Goal: Register for event/course

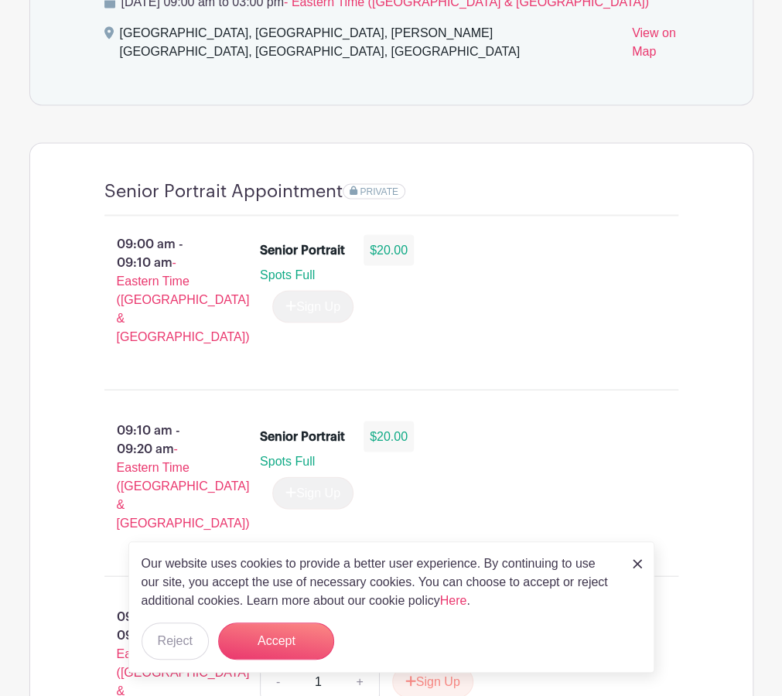
scroll to position [1005, 0]
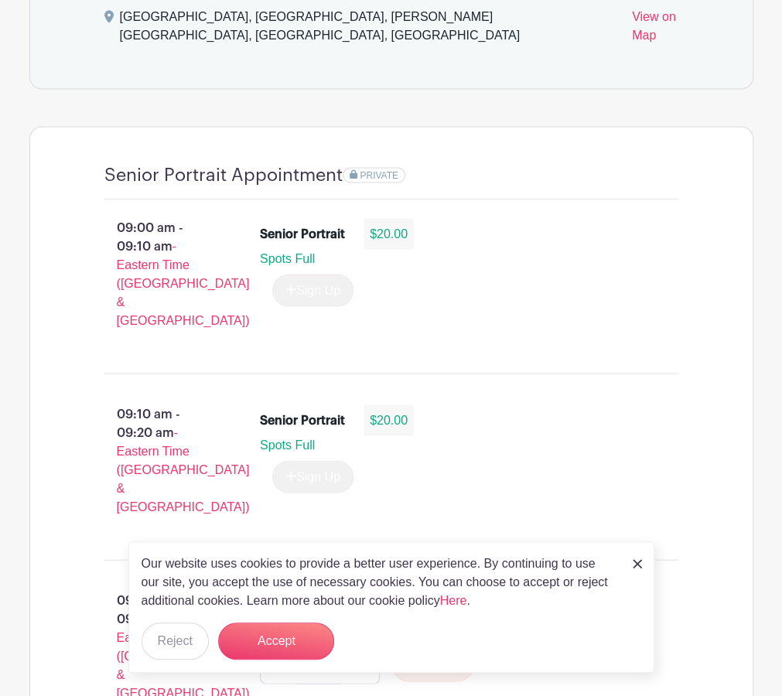
click at [629, 564] on div "Our website uses cookies to provide a better user experience. By continuing to …" at bounding box center [391, 606] width 526 height 131
click at [639, 554] on link at bounding box center [636, 563] width 9 height 19
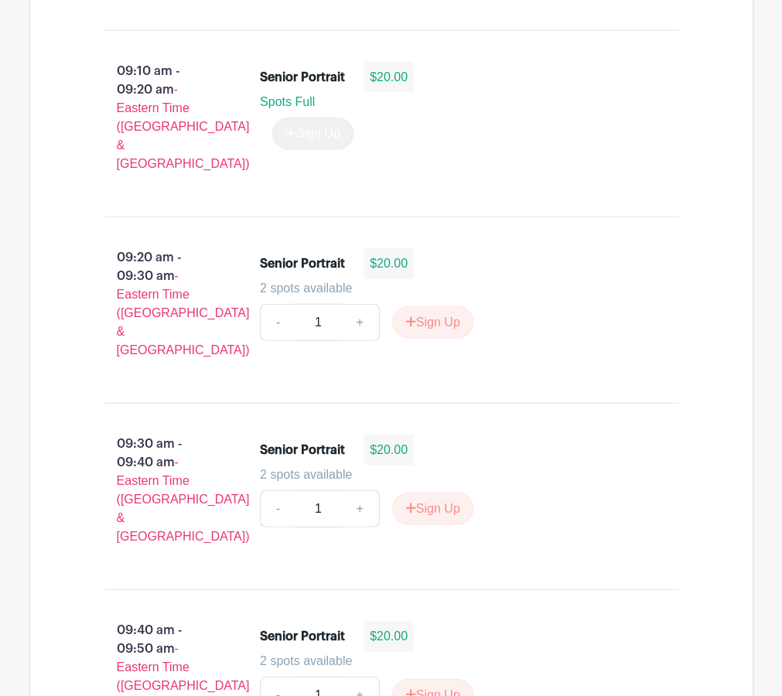
scroll to position [1314, 0]
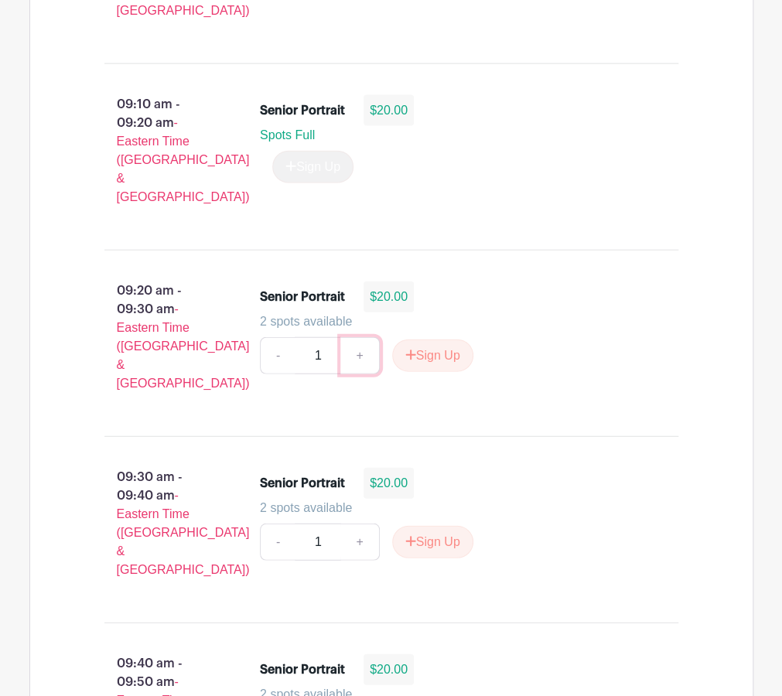
click at [356, 337] on link "+" at bounding box center [359, 355] width 39 height 37
drag, startPoint x: 246, startPoint y: 291, endPoint x: 269, endPoint y: 298, distance: 24.0
click at [247, 291] on div "Senior Portrait $20.00 2 spots available - 2 + Sign Up" at bounding box center [469, 343] width 468 height 136
click at [269, 337] on link "-" at bounding box center [278, 355] width 36 height 37
type input "1"
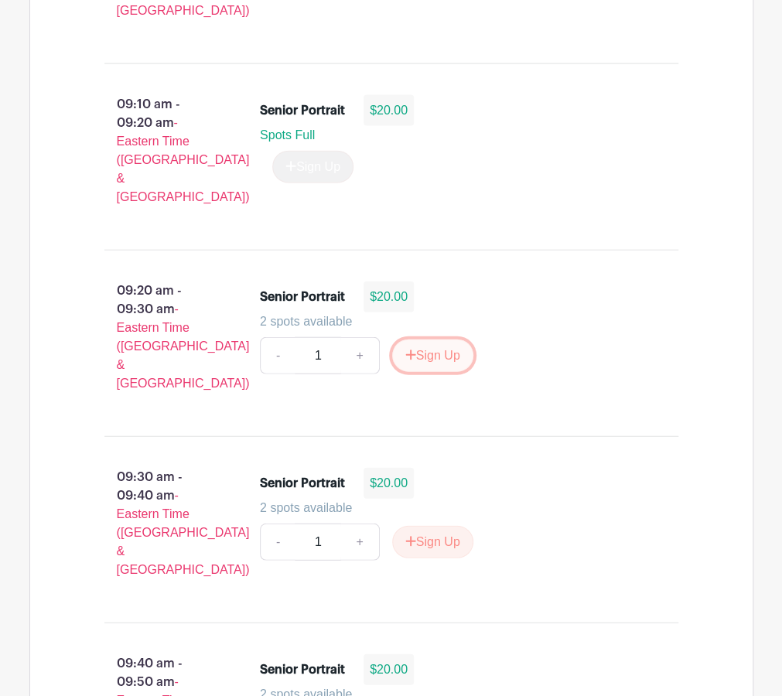
click at [433, 339] on button "Sign Up" at bounding box center [432, 355] width 81 height 32
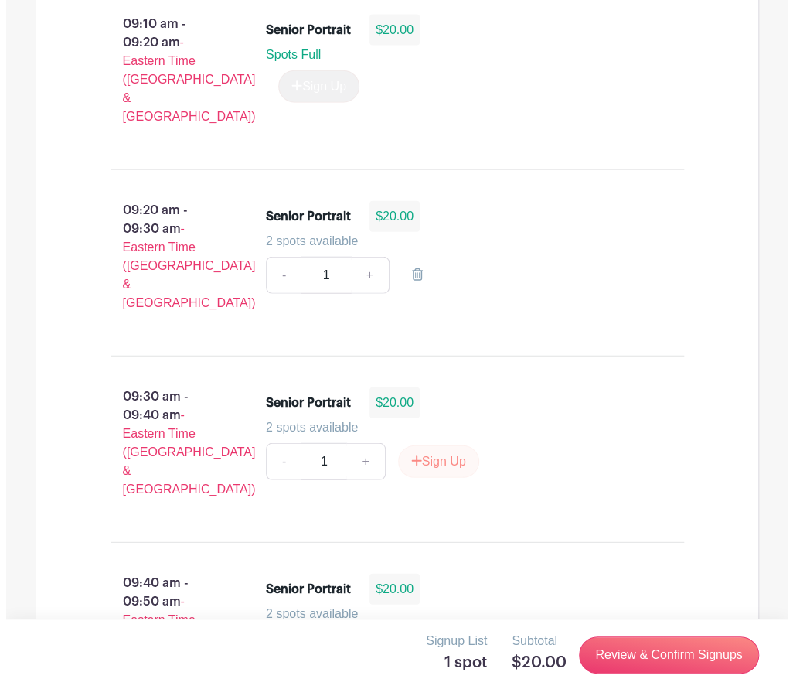
scroll to position [1469, 0]
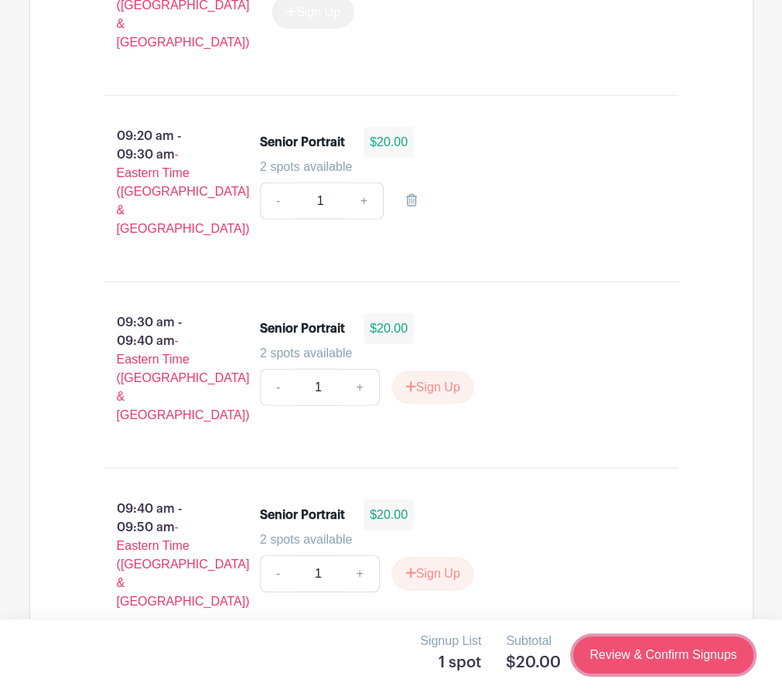
click at [633, 653] on link "Review & Confirm Signups" at bounding box center [662, 654] width 179 height 37
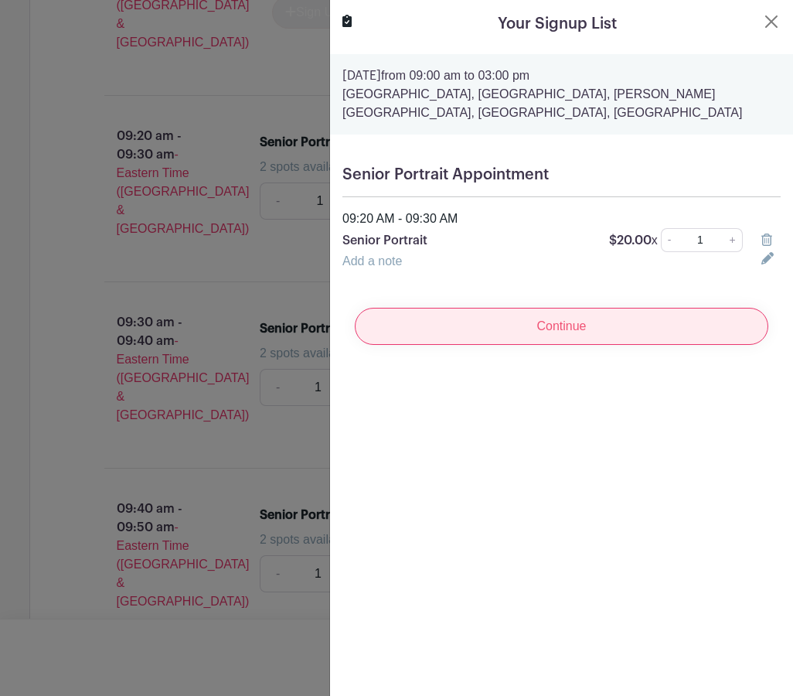
click at [602, 330] on input "Continue" at bounding box center [562, 326] width 414 height 37
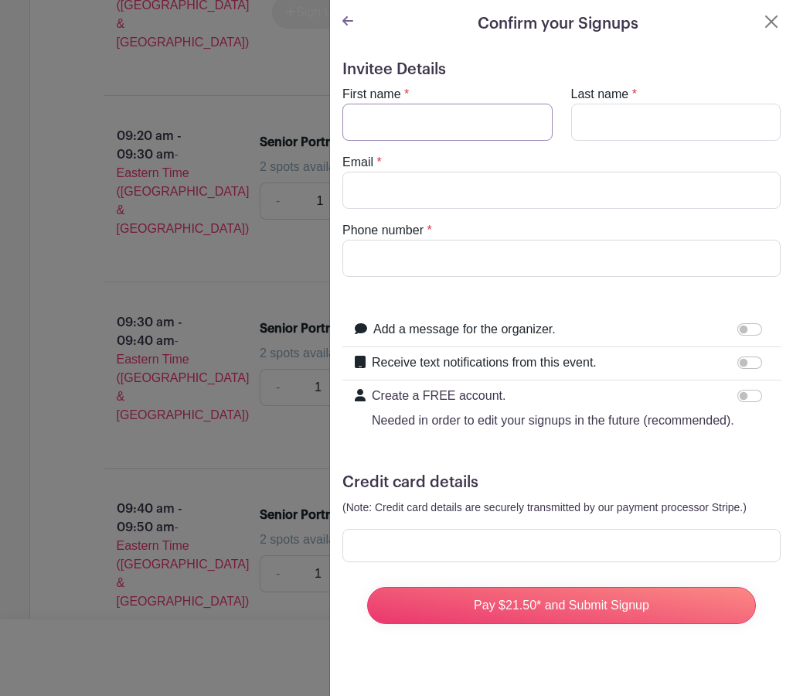
click at [452, 119] on input "First name" at bounding box center [448, 122] width 210 height 37
type input "[PERSON_NAME]"
click at [565, 143] on turbo-frame "First name * [PERSON_NAME] Last name * Email * Phone number *" at bounding box center [562, 181] width 438 height 192
click at [586, 115] on input "Last name" at bounding box center [676, 122] width 210 height 37
type input "[PERSON_NAME]"
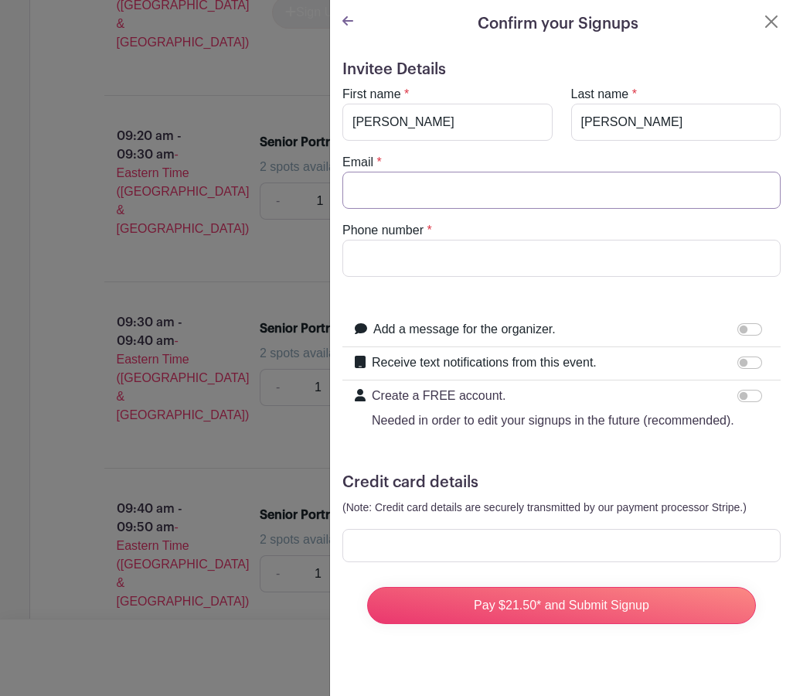
click at [524, 176] on input "Email" at bounding box center [562, 190] width 438 height 37
type input "o"
type input "[EMAIL_ADDRESS][DOMAIN_NAME]"
click at [543, 264] on input "Phone number" at bounding box center [562, 258] width 438 height 37
click at [549, 270] on input "[PHONE_NUMBER]" at bounding box center [562, 258] width 438 height 37
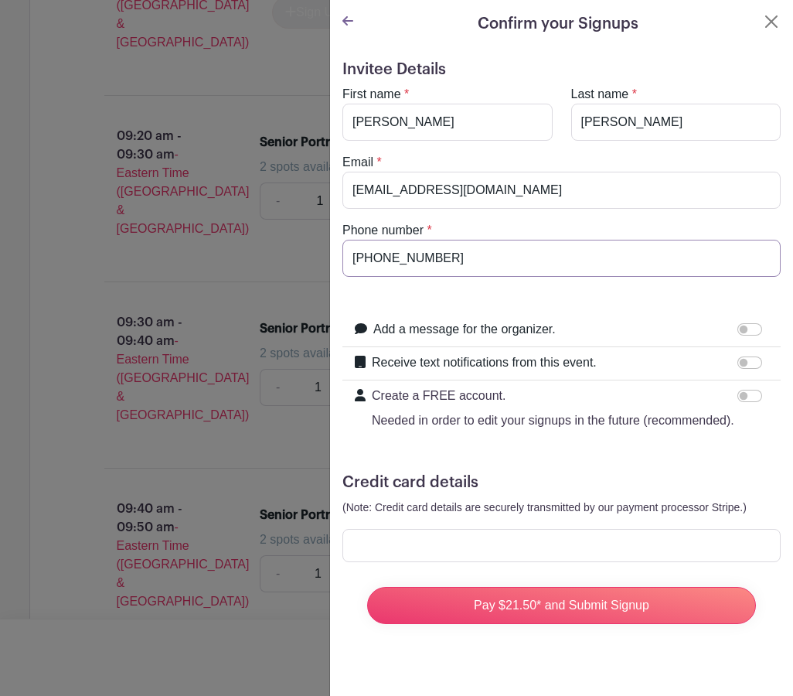
type input "[PHONE_NUMBER]"
click at [550, 324] on label "Add a message for the organizer." at bounding box center [464, 329] width 182 height 19
click at [738, 324] on input "Add a message for the organizer." at bounding box center [750, 329] width 25 height 12
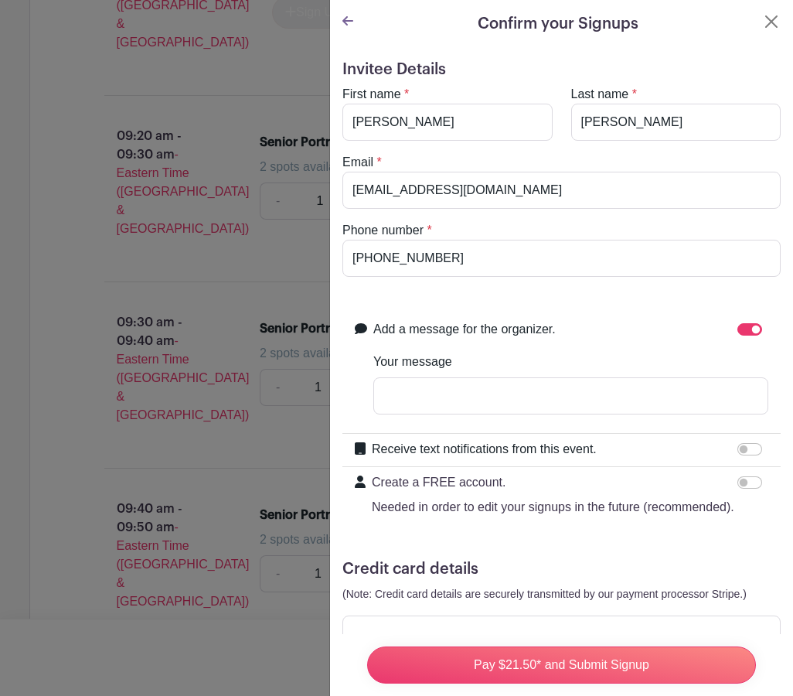
click at [541, 324] on label "Add a message for the organizer." at bounding box center [464, 329] width 182 height 19
click at [738, 324] on input "Add a message for the organizer." at bounding box center [750, 329] width 25 height 12
checkbox input "false"
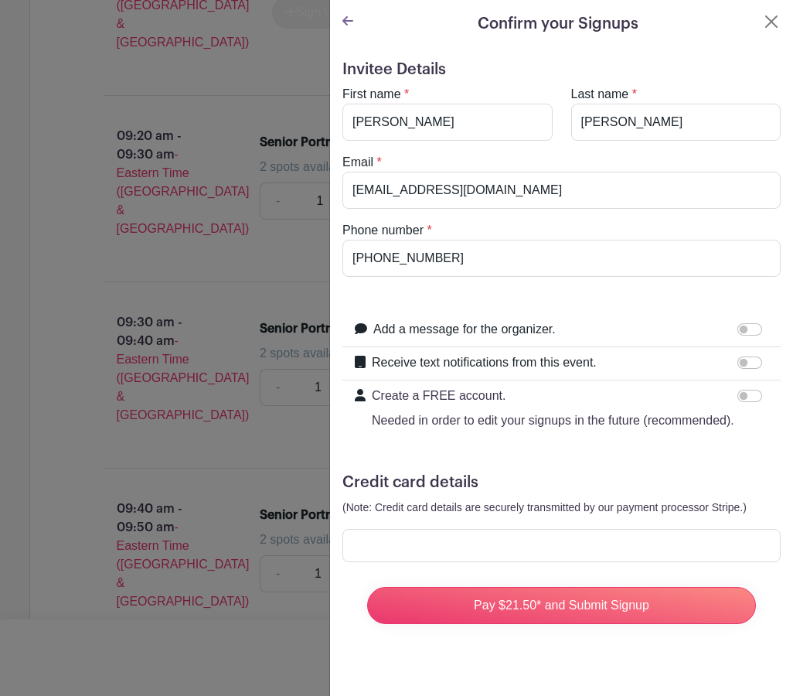
click at [583, 369] on label "Receive text notifications from this event." at bounding box center [484, 362] width 225 height 19
click at [738, 369] on input "Receive text notifications from this event." at bounding box center [750, 362] width 25 height 12
checkbox input "true"
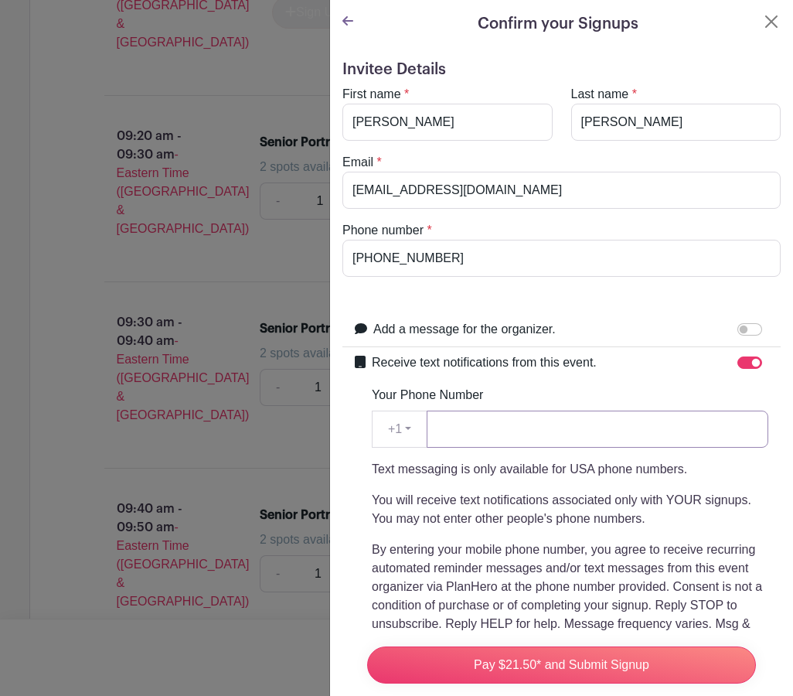
click at [523, 429] on input "Your Phone Number" at bounding box center [598, 429] width 342 height 37
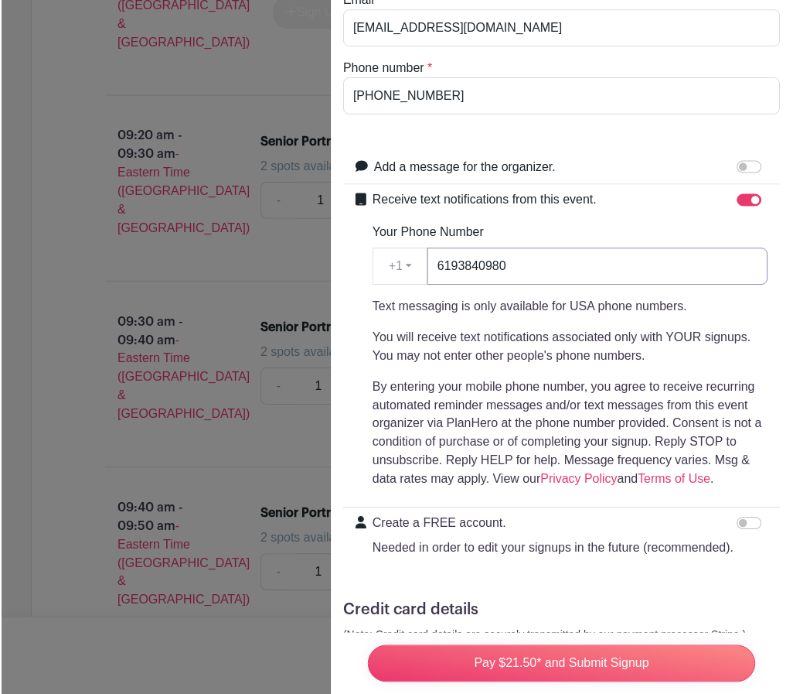
scroll to position [283, 0]
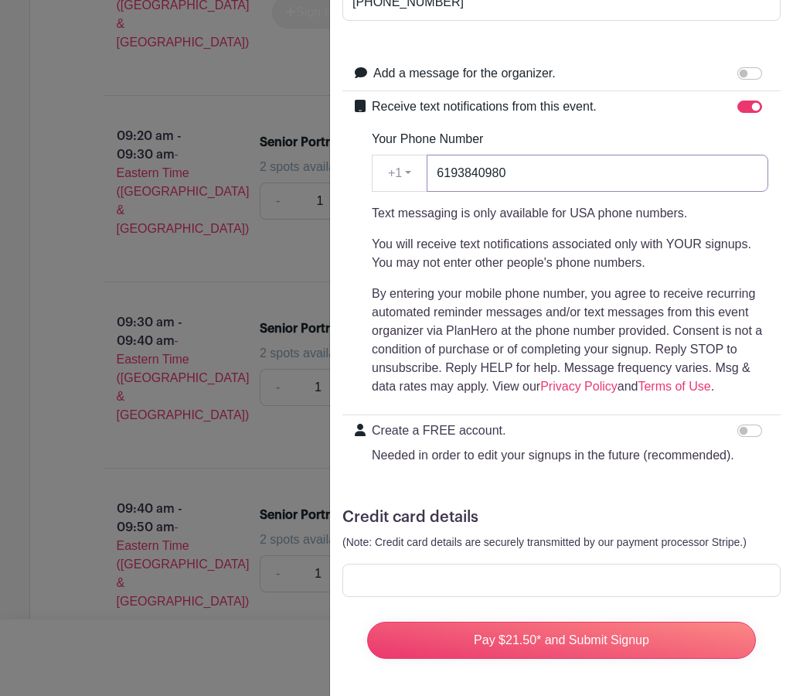
type input "6193840980"
drag, startPoint x: 496, startPoint y: 581, endPoint x: 482, endPoint y: 578, distance: 13.5
click at [495, 582] on div at bounding box center [562, 580] width 438 height 33
